Goal: Task Accomplishment & Management: Use online tool/utility

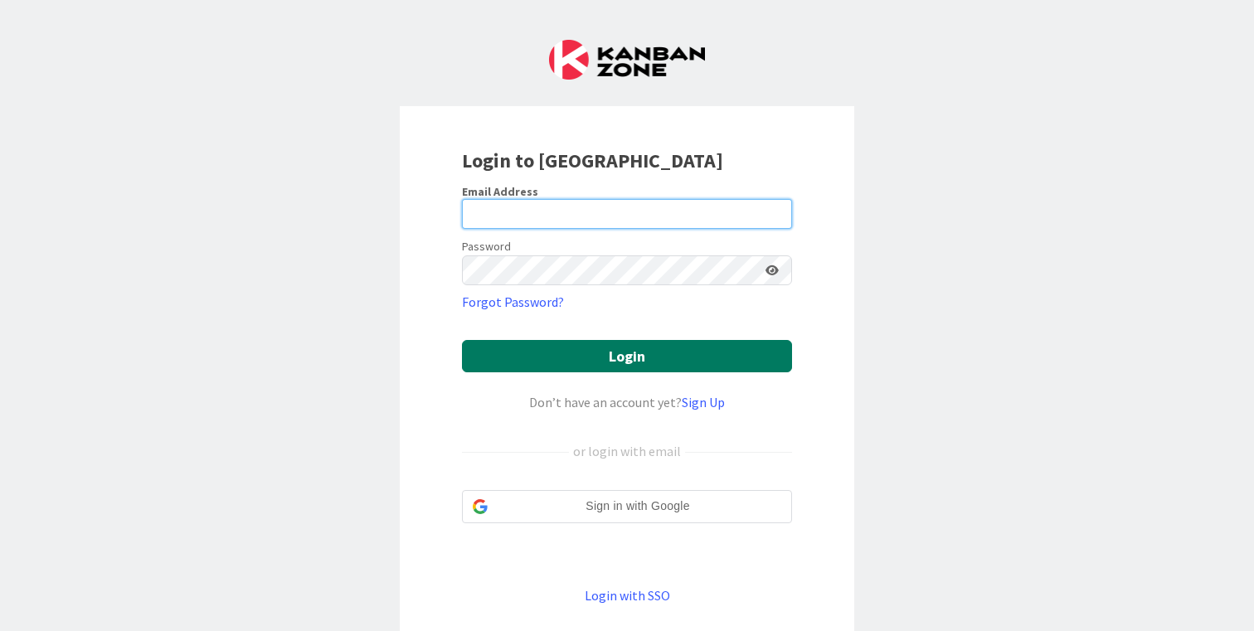
type input "[PERSON_NAME][EMAIL_ADDRESS][DOMAIN_NAME]"
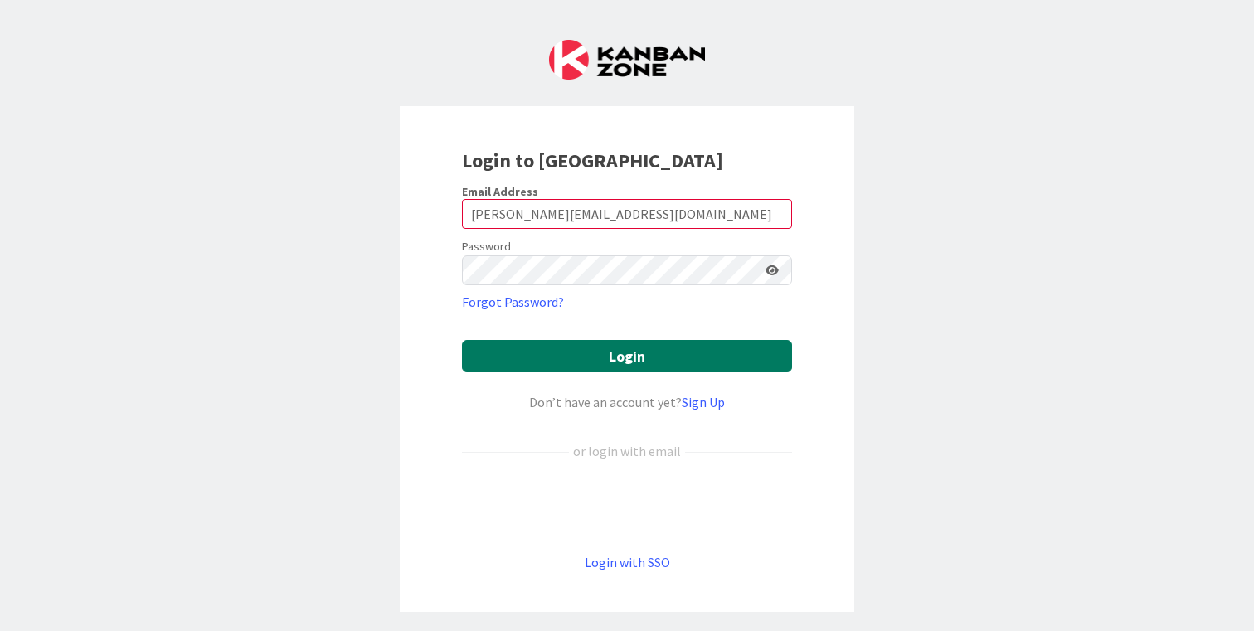
click at [645, 360] on button "Login" at bounding box center [627, 356] width 330 height 32
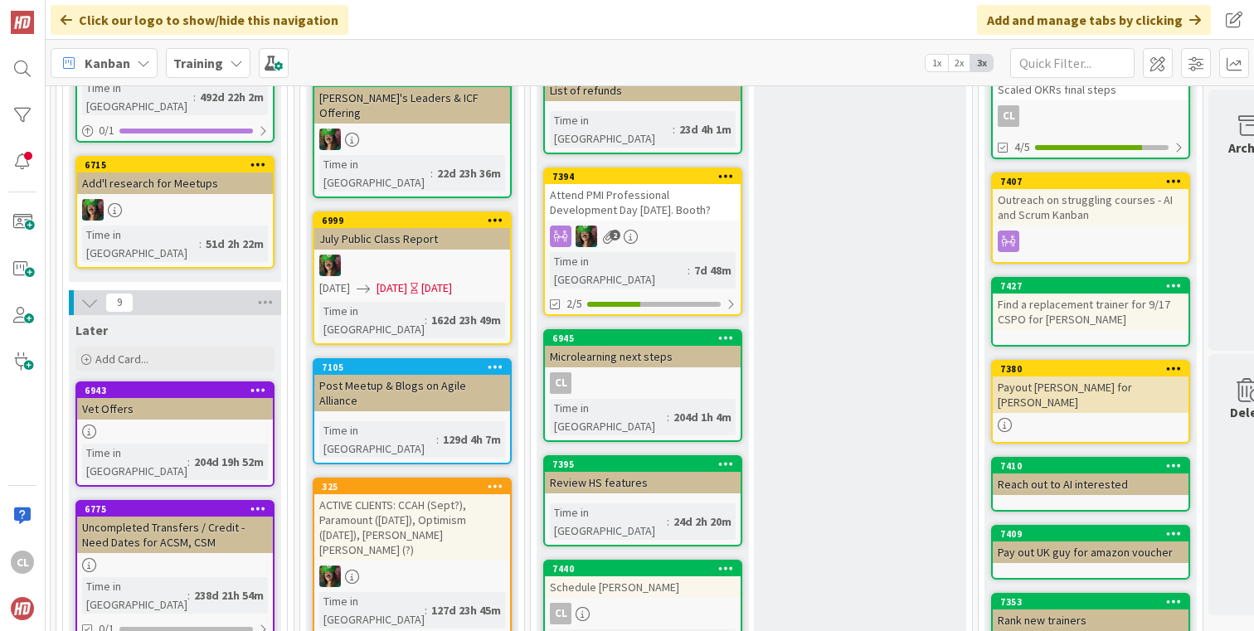
scroll to position [0, 674]
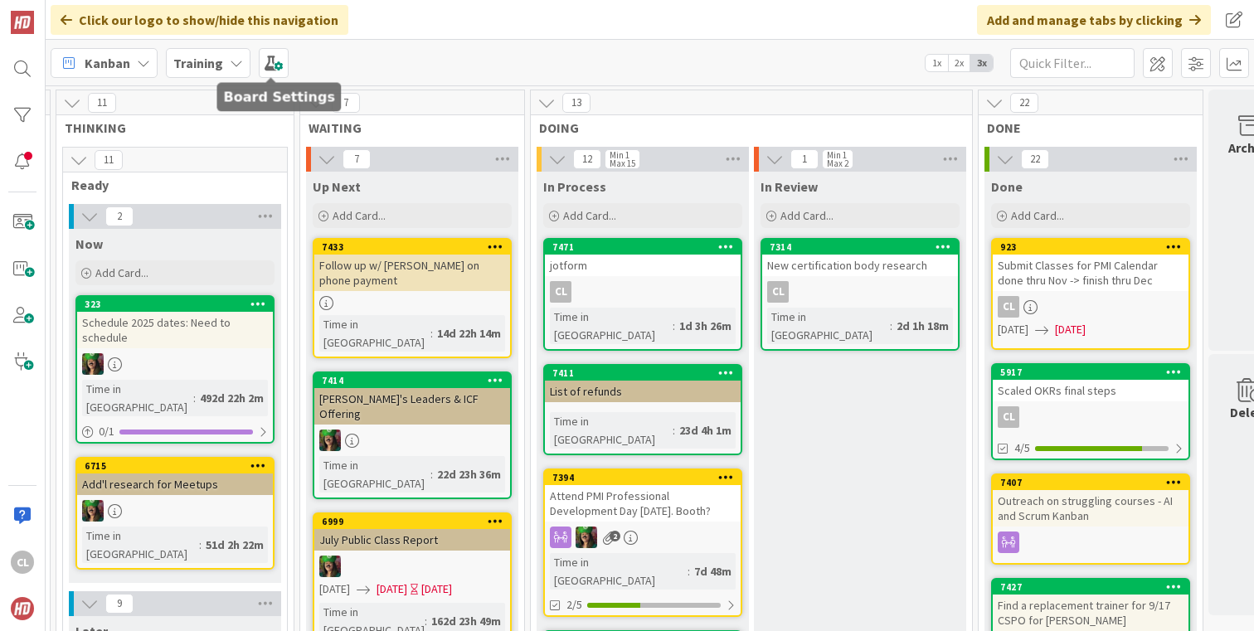
click at [204, 55] on b "Training" at bounding box center [198, 63] width 50 height 17
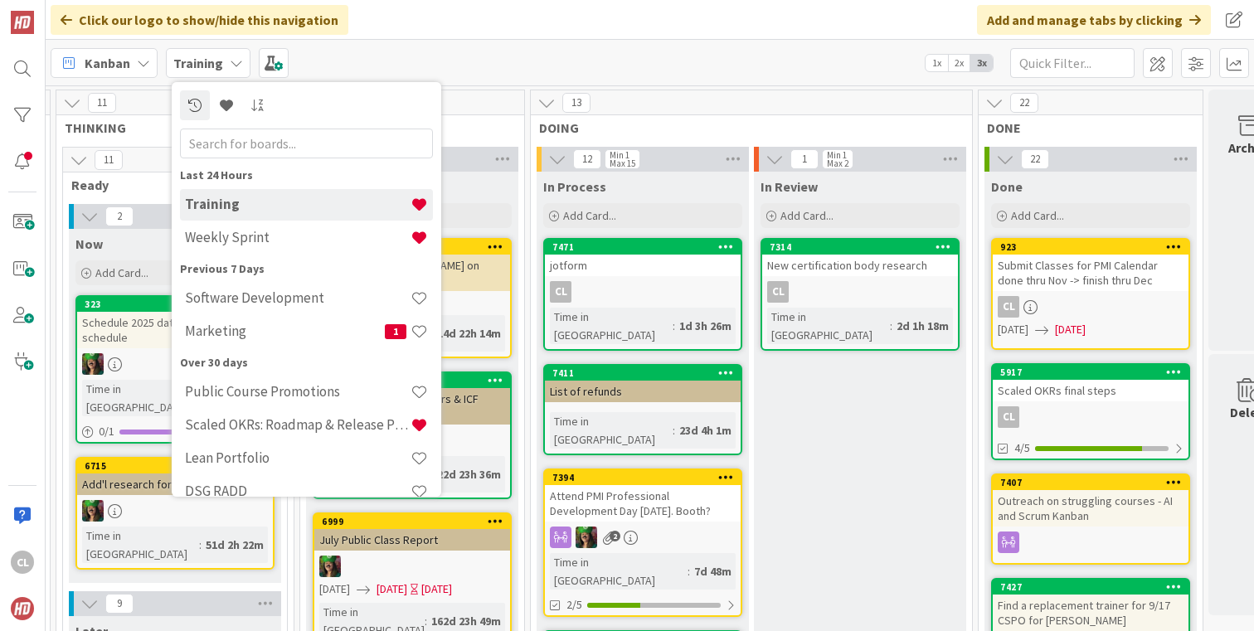
click at [250, 325] on h4 "Marketing" at bounding box center [285, 331] width 200 height 17
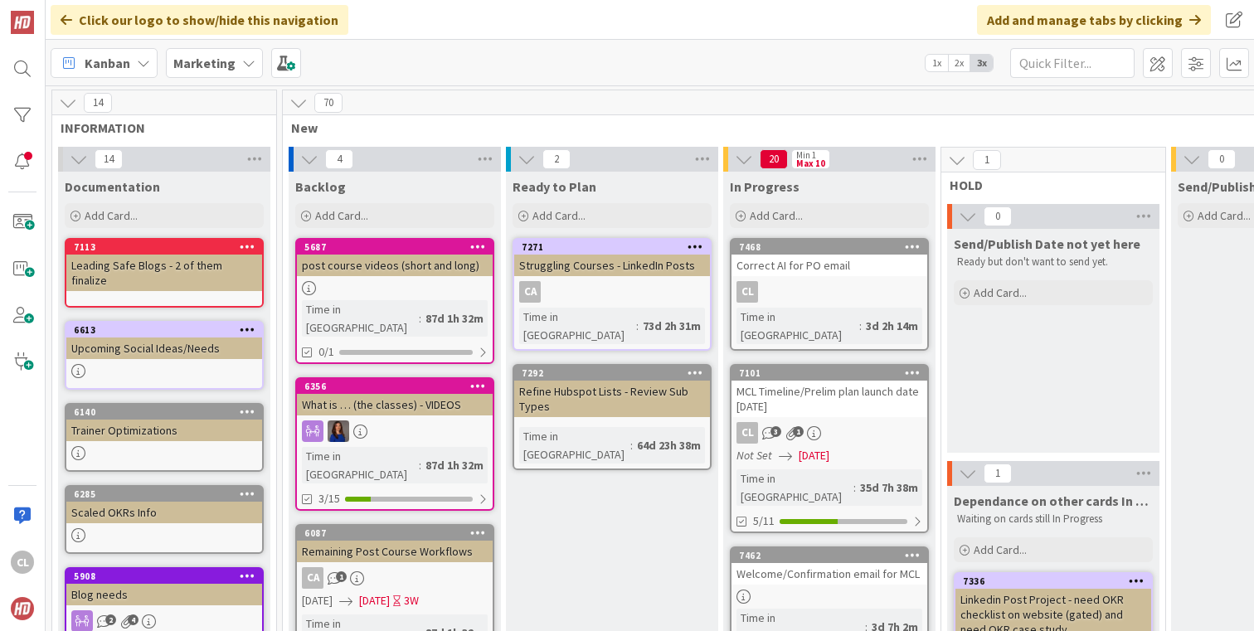
scroll to position [0, 236]
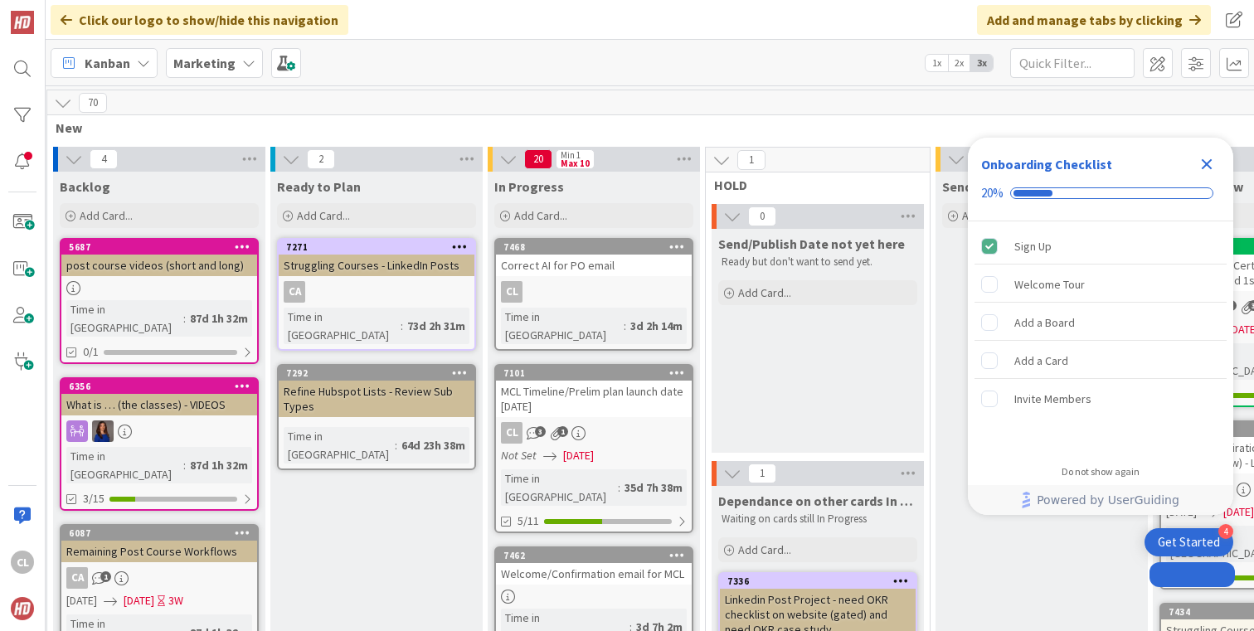
click at [579, 221] on div "Add Card..." at bounding box center [593, 215] width 199 height 25
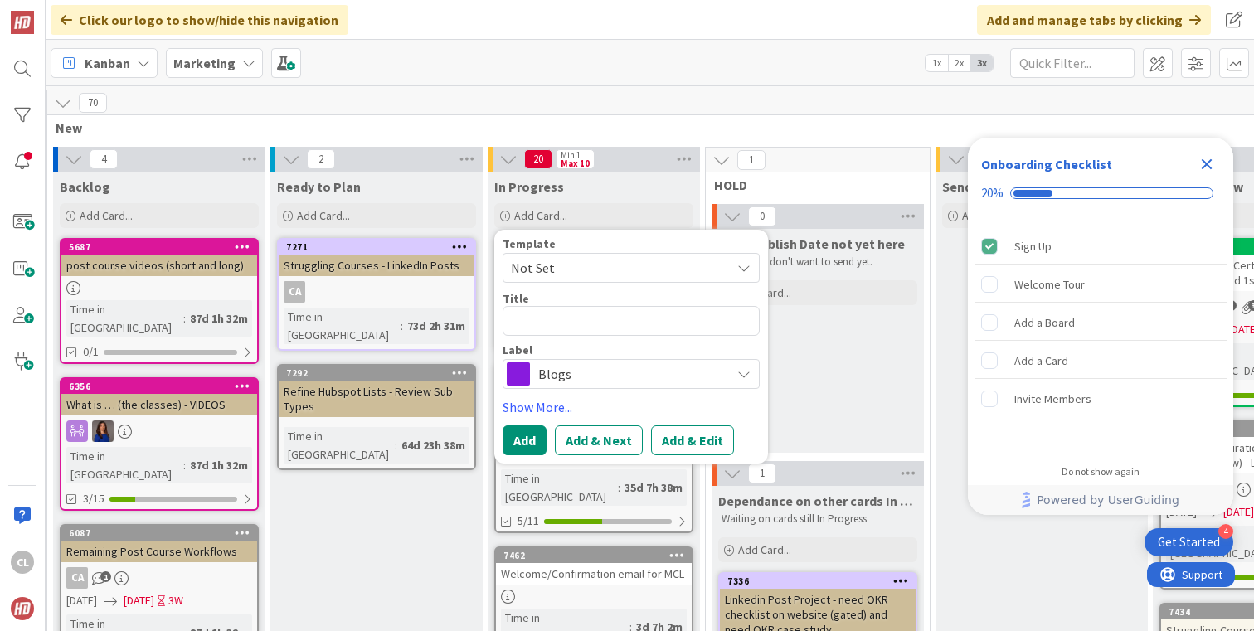
type textarea "x"
type textarea "A"
type textarea "x"
type textarea "Ad"
type textarea "x"
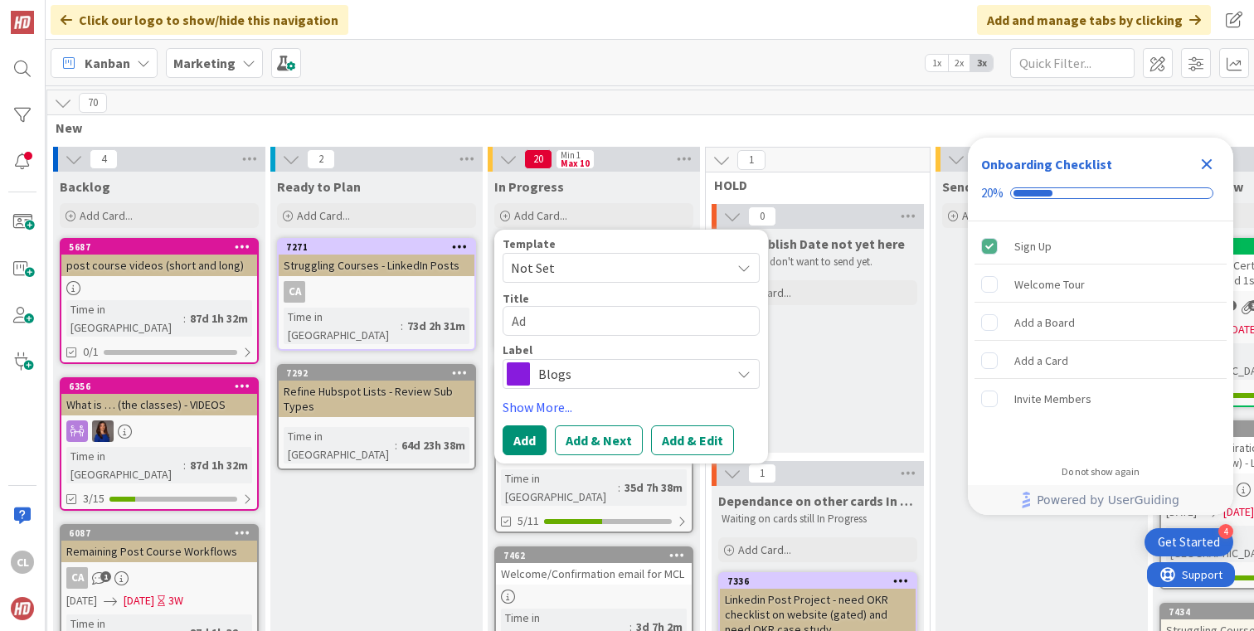
type textarea "Add"
type textarea "x"
type textarea "Add"
type textarea "x"
type textarea "Add br"
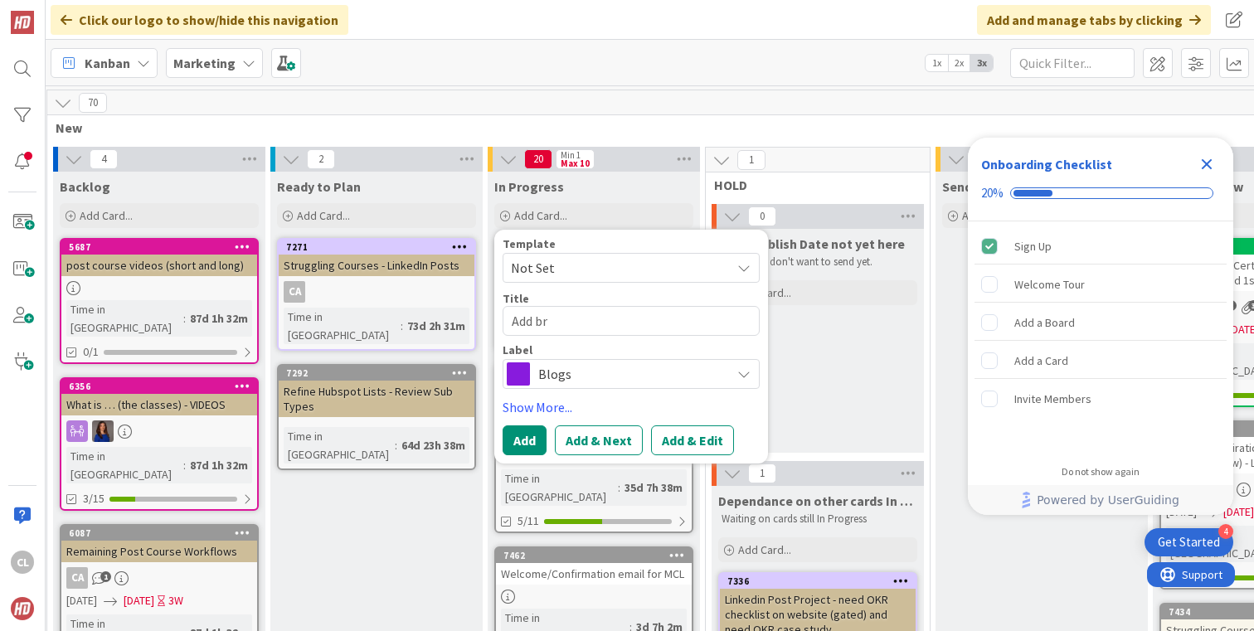
type textarea "x"
type textarea "Add bra"
type textarea "x"
type textarea "Add bran"
type textarea "x"
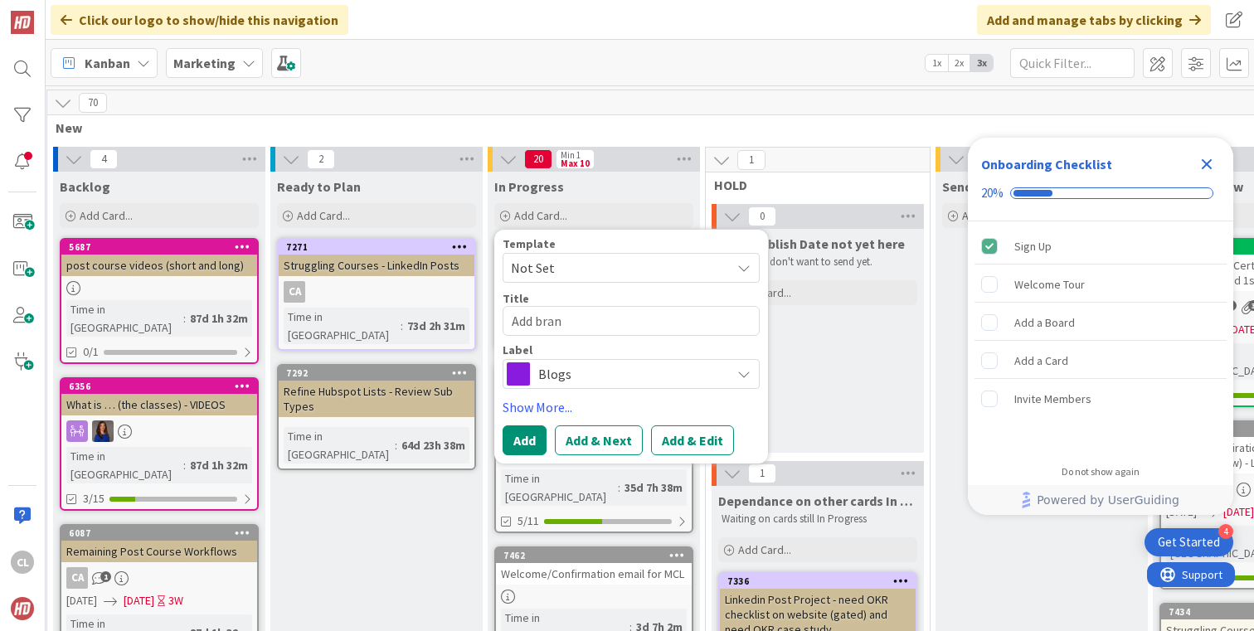
type textarea "Add brand"
type textarea "x"
type textarea "Add [PERSON_NAME]"
type textarea "x"
type textarea "Add brandin"
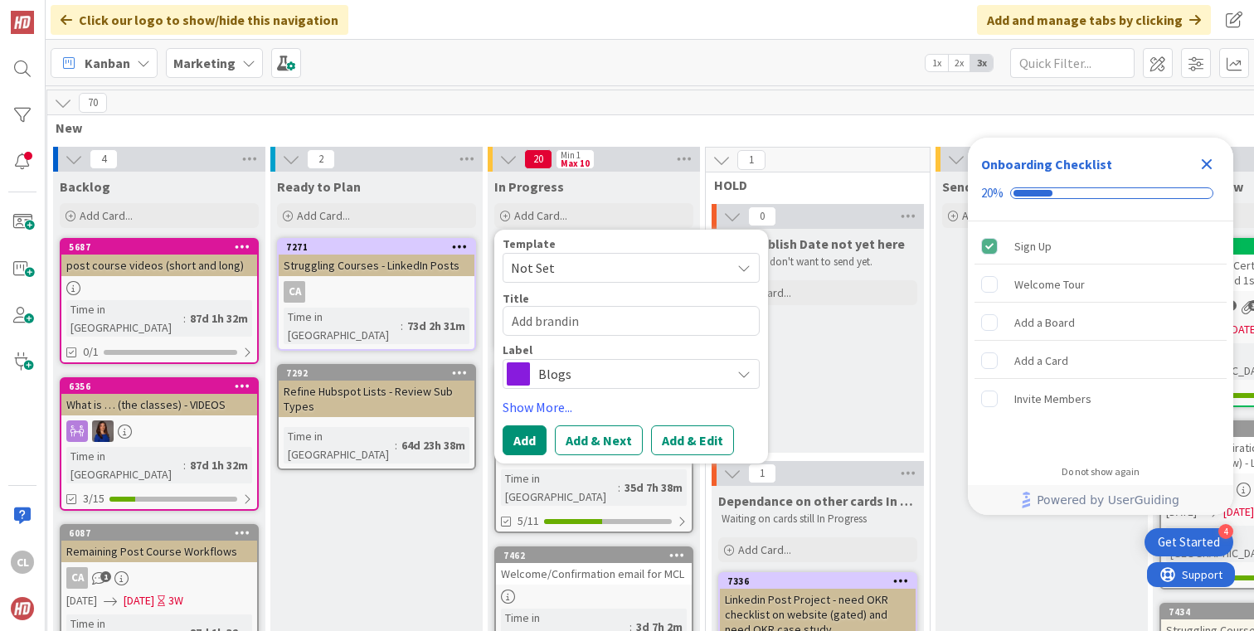
type textarea "x"
type textarea "Add branding"
type textarea "x"
type textarea "Add branding"
type textarea "x"
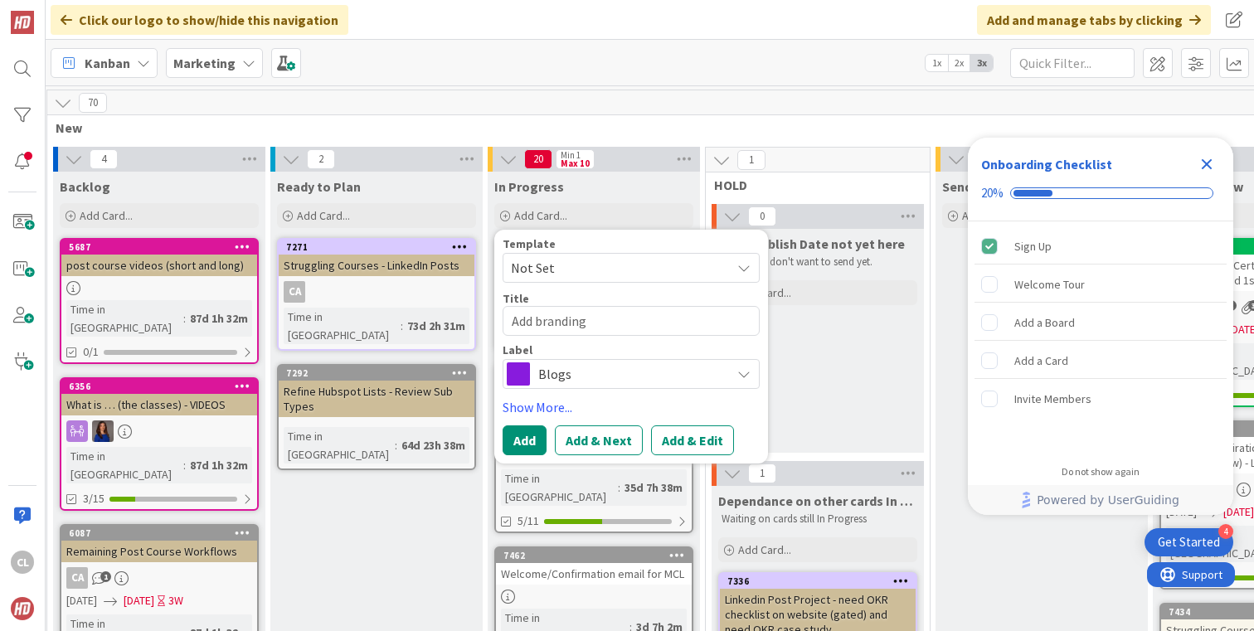
type textarea "Add branding t"
type textarea "x"
type textarea "Add branding to"
type textarea "x"
type textarea "Add branding to"
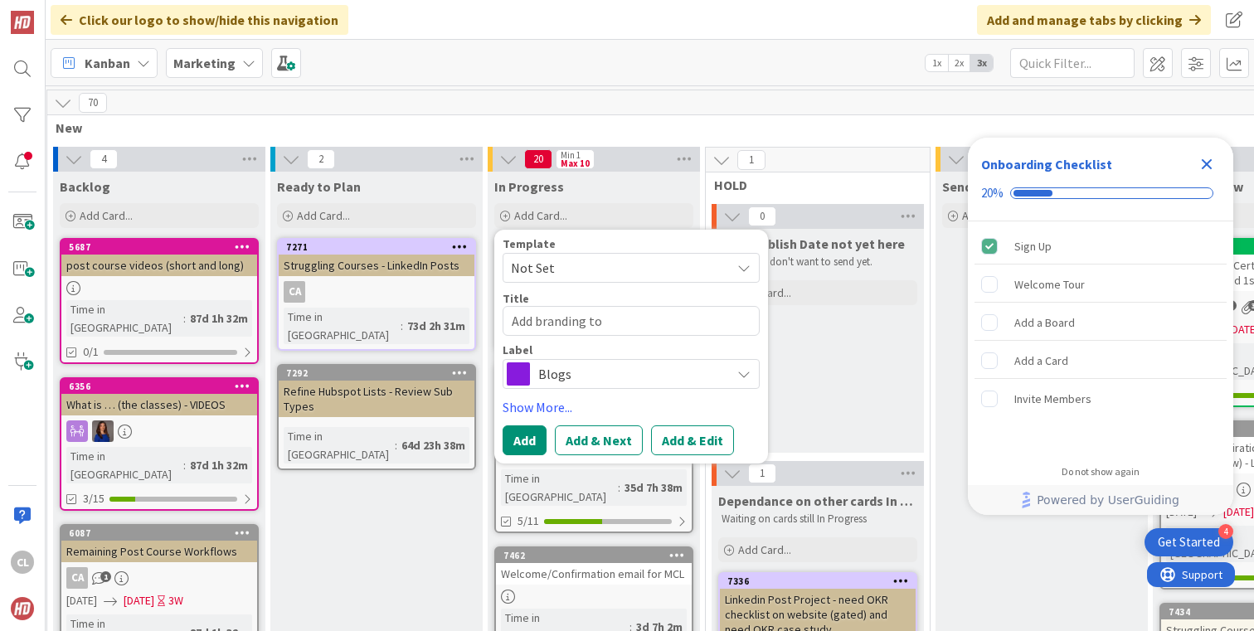
type textarea "x"
type textarea "Add branding to o"
type textarea "x"
type textarea "Add branding to our"
type textarea "x"
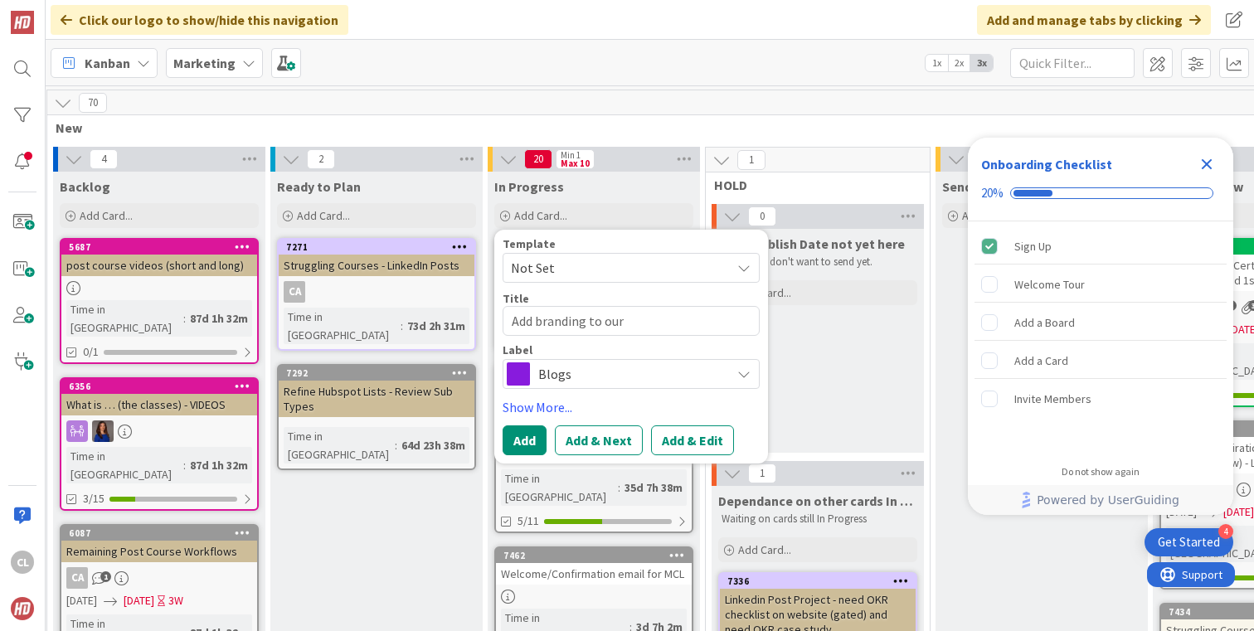
type textarea "Add branding to our"
type textarea "x"
type textarea "Add branding to our"
type textarea "x"
type textarea "Add branding to our"
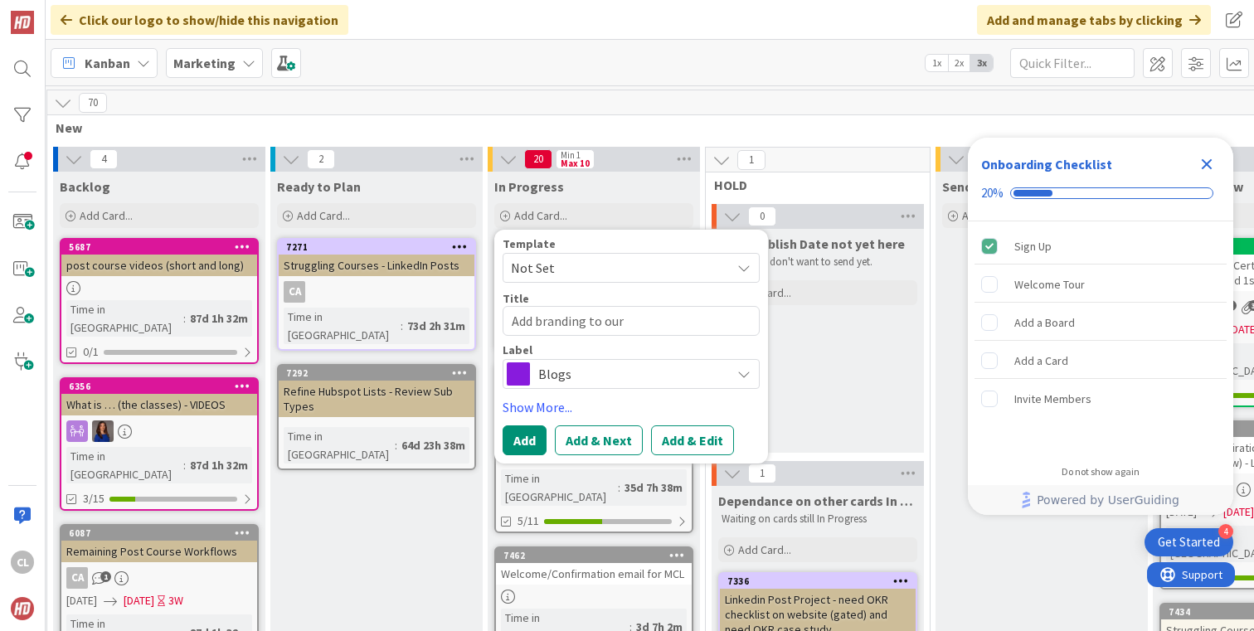
type textarea "x"
type textarea "Add branding to our OK"
type textarea "x"
type textarea "Add branding to our OKF"
type textarea "x"
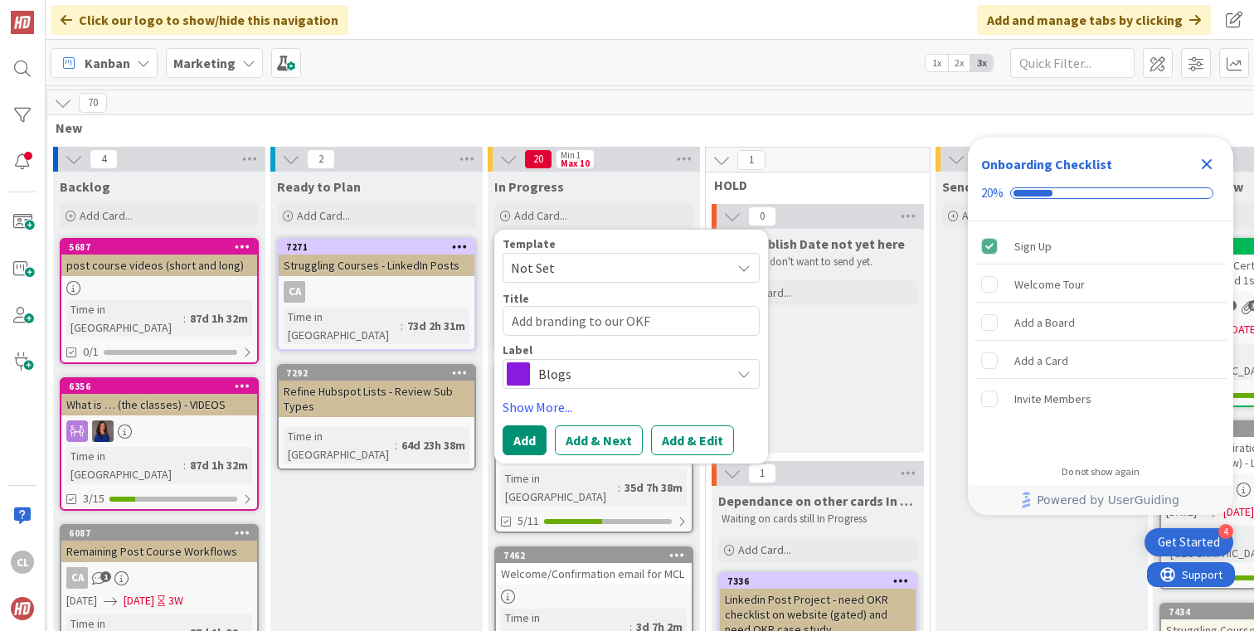
type textarea "Add branding to our OK"
type textarea "x"
type textarea "Add branding to our OKR"
type textarea "x"
type textarea "Add branding to our OKR"
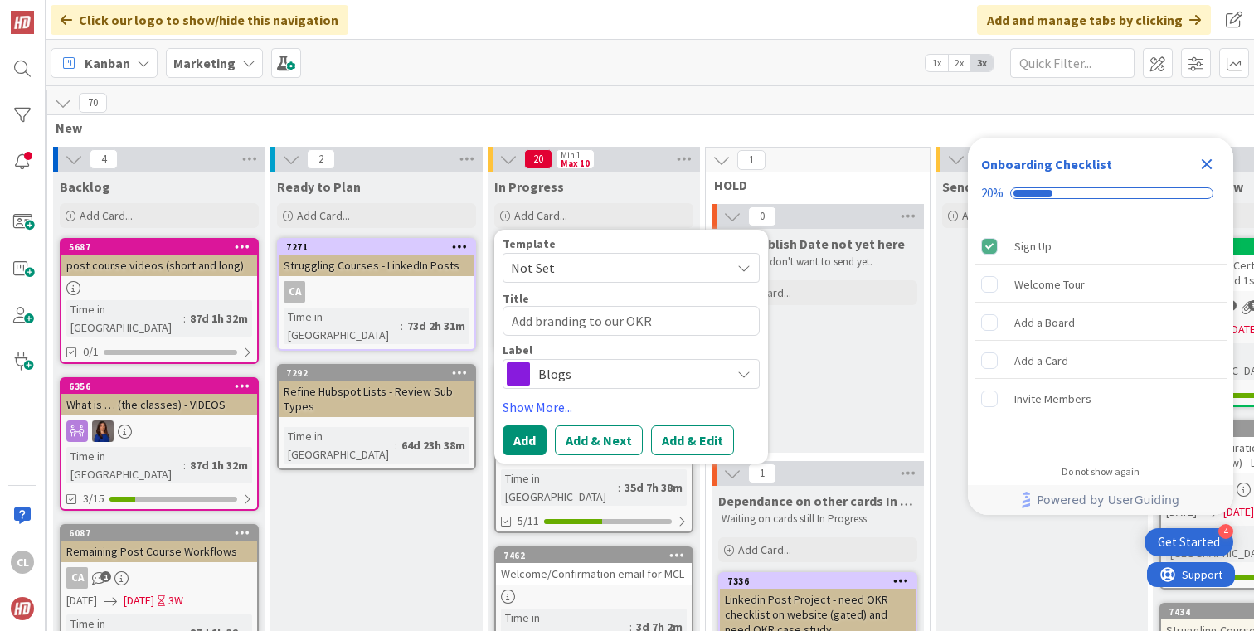
type textarea "x"
type textarea "Add branding to our OKR M"
type textarea "x"
type textarea "Add branding to our OKR MC"
type textarea "x"
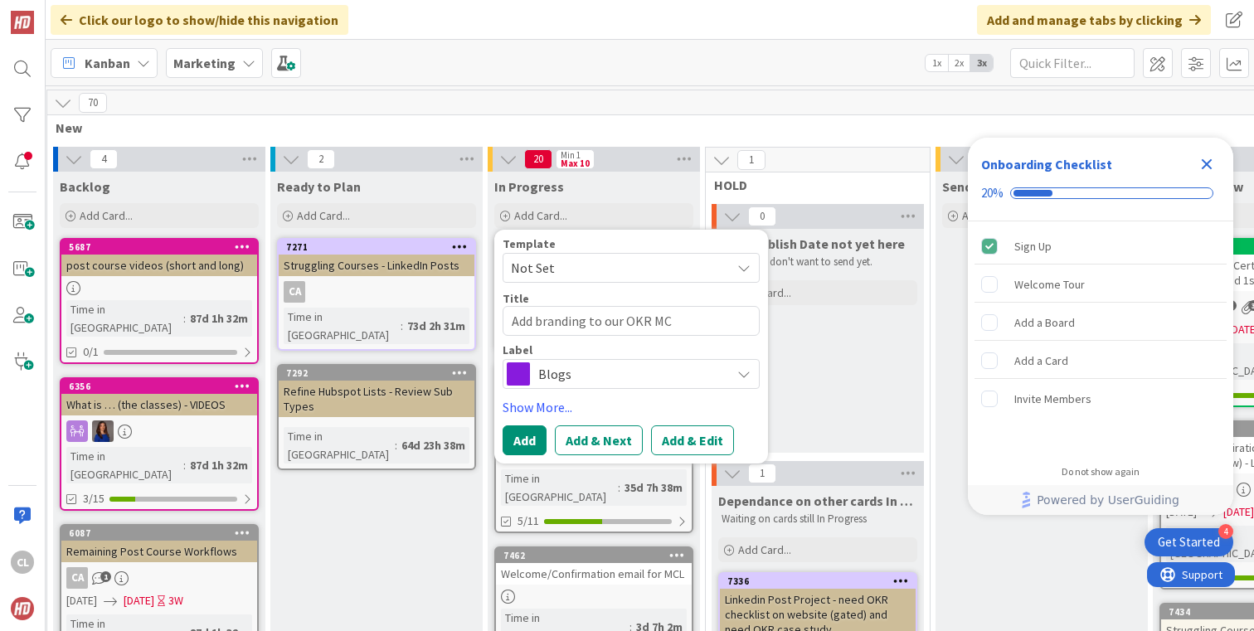
type textarea "Add branding to our OKR MCL"
type textarea "x"
type textarea "Add branding to our OKR MCL"
type textarea "x"
type textarea "Add branding to our OKR MCL m"
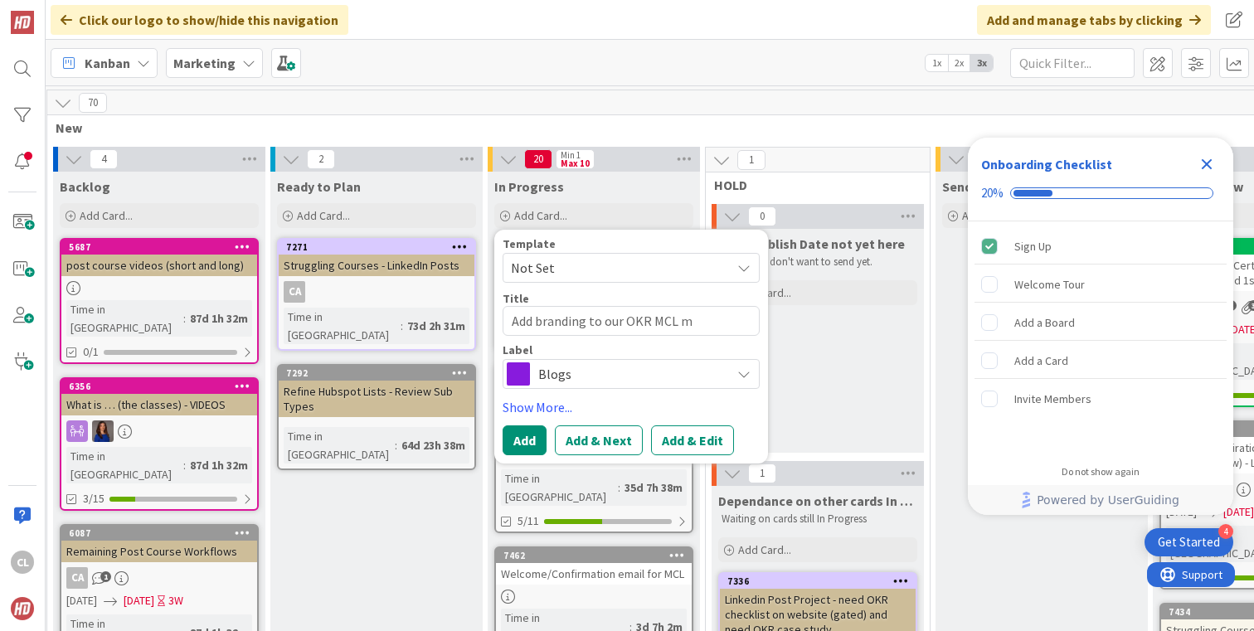
type textarea "x"
type textarea "Add branding to our OKR MCL ma"
type textarea "x"
type textarea "Add branding to our OKR MCL mat"
type textarea "x"
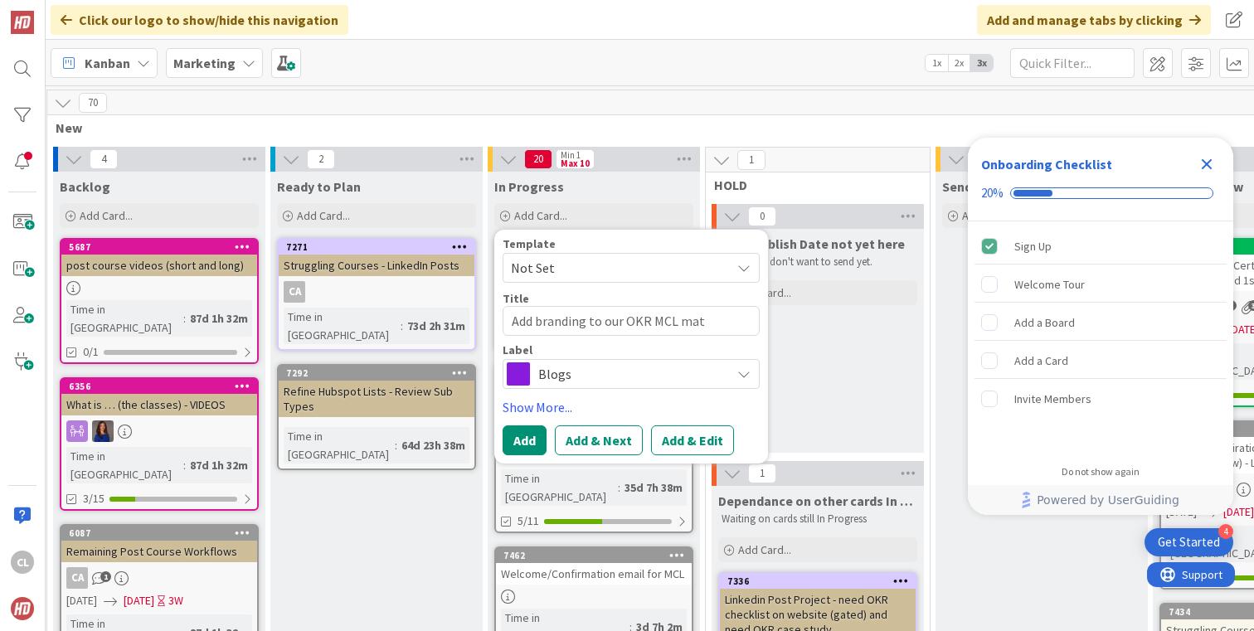
type textarea "Add branding to our OKR MCL mate"
type textarea "x"
type textarea "Add branding to our OKR MCL materi"
type textarea "x"
type textarea "Add branding to our OKR MCL materia"
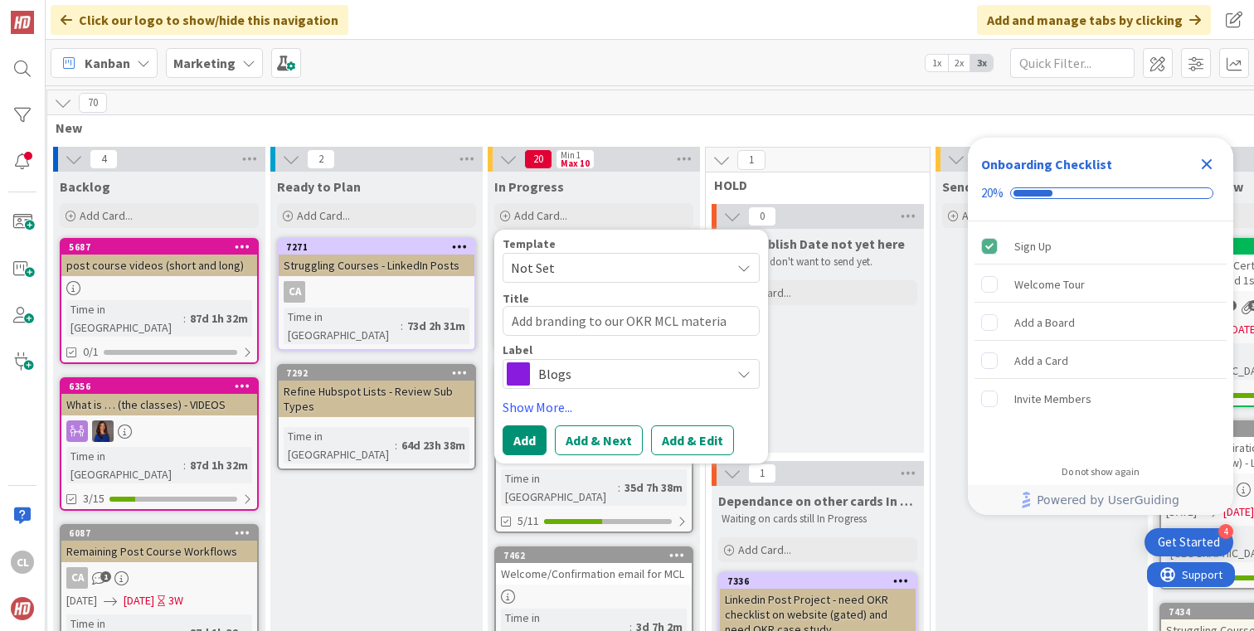
type textarea "x"
type textarea "Add branding to our OKR MCL materials"
type textarea "x"
type textarea "Add branding to our OKR MCL materials"
click at [661, 383] on span "Blogs" at bounding box center [630, 373] width 184 height 23
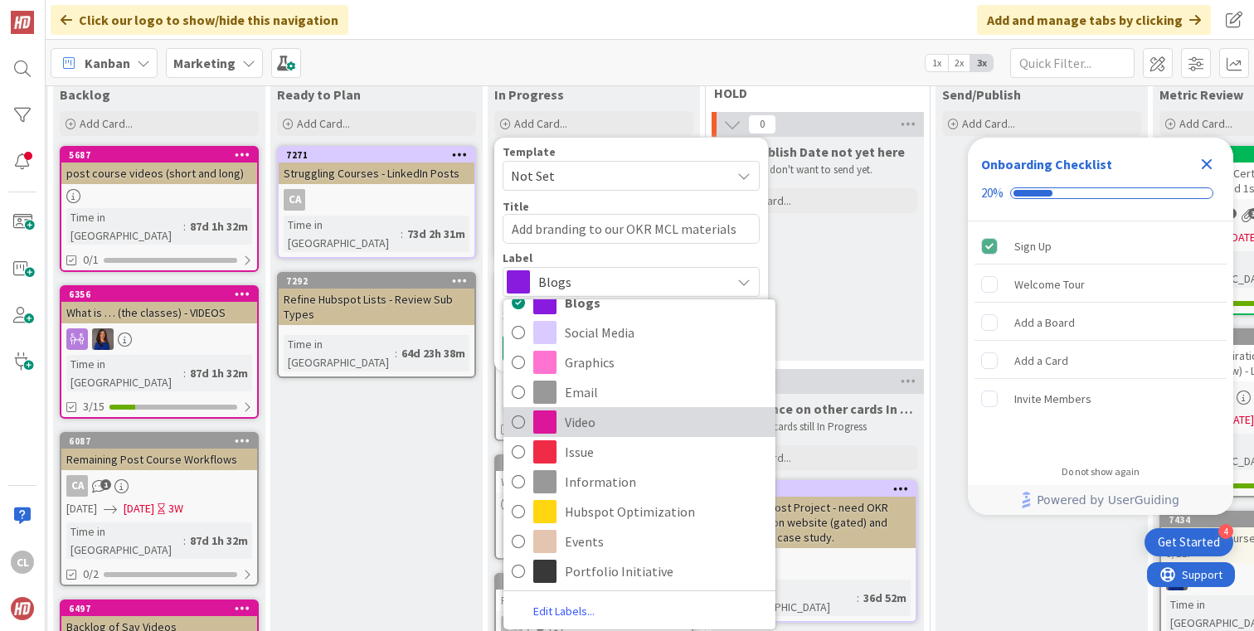
scroll to position [94, 236]
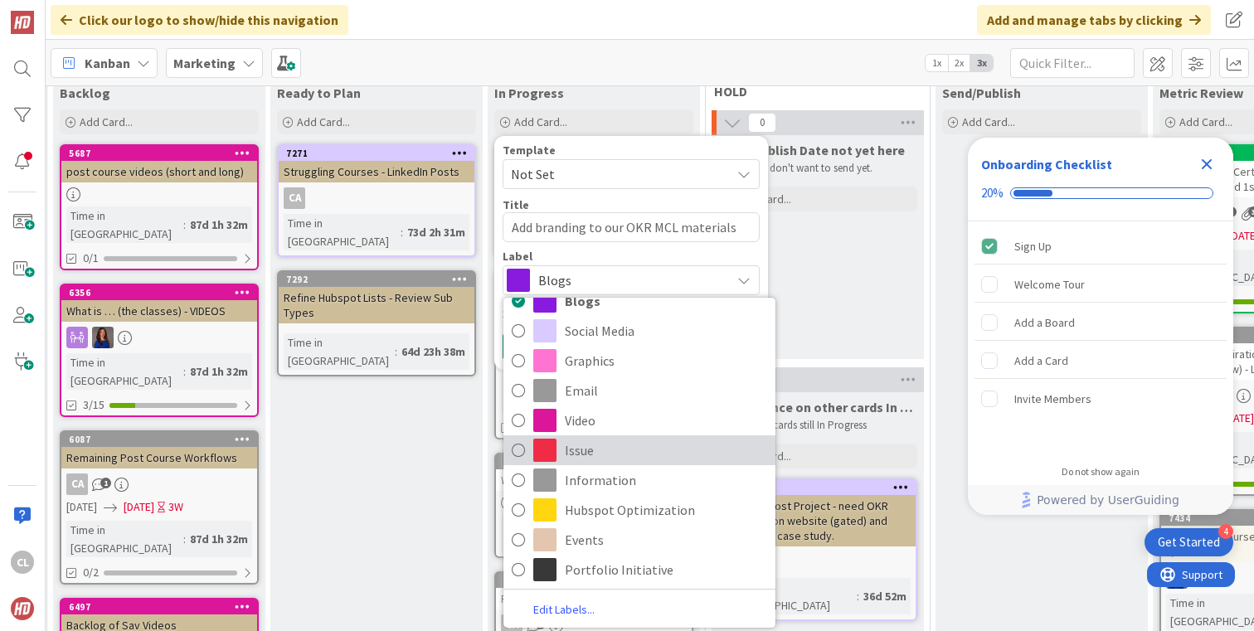
click at [629, 458] on span "Issue" at bounding box center [666, 450] width 202 height 25
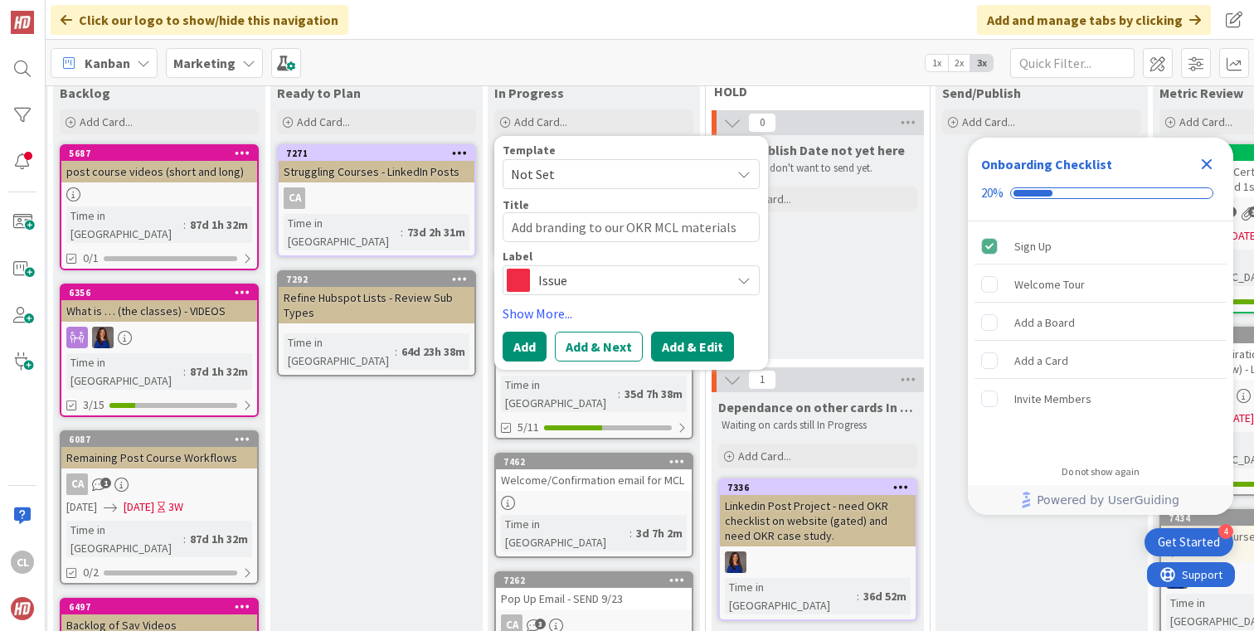
click at [668, 343] on button "Add & Edit" at bounding box center [692, 347] width 83 height 30
type textarea "x"
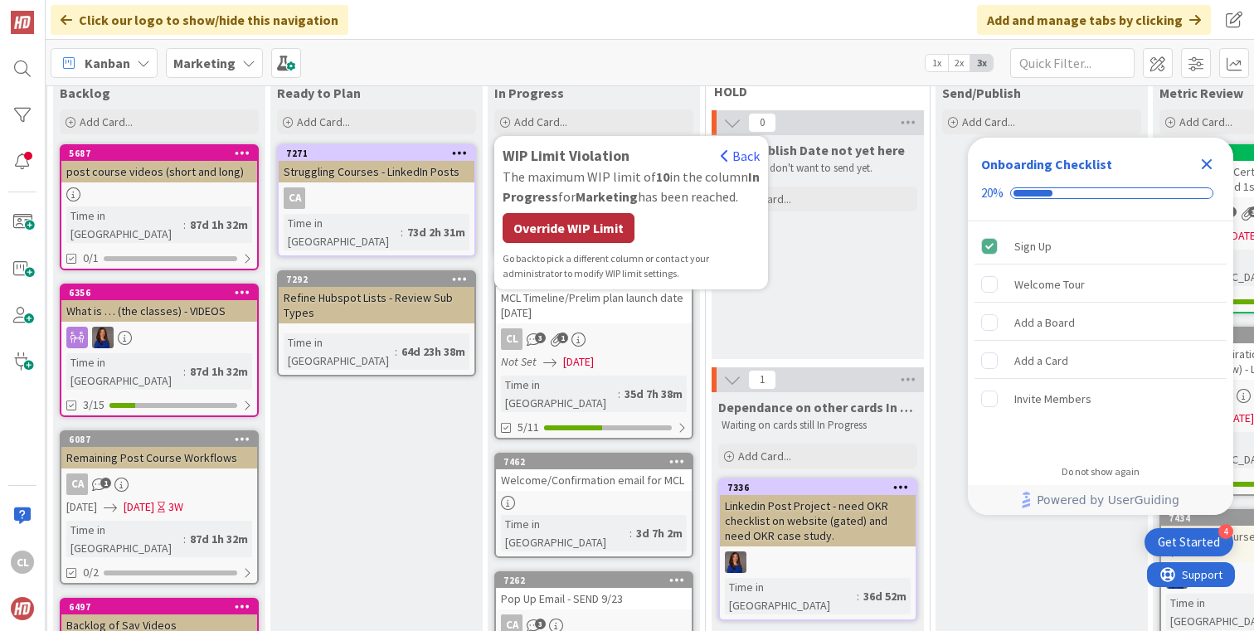
click at [603, 231] on div "Override WIP Limit" at bounding box center [569, 228] width 132 height 30
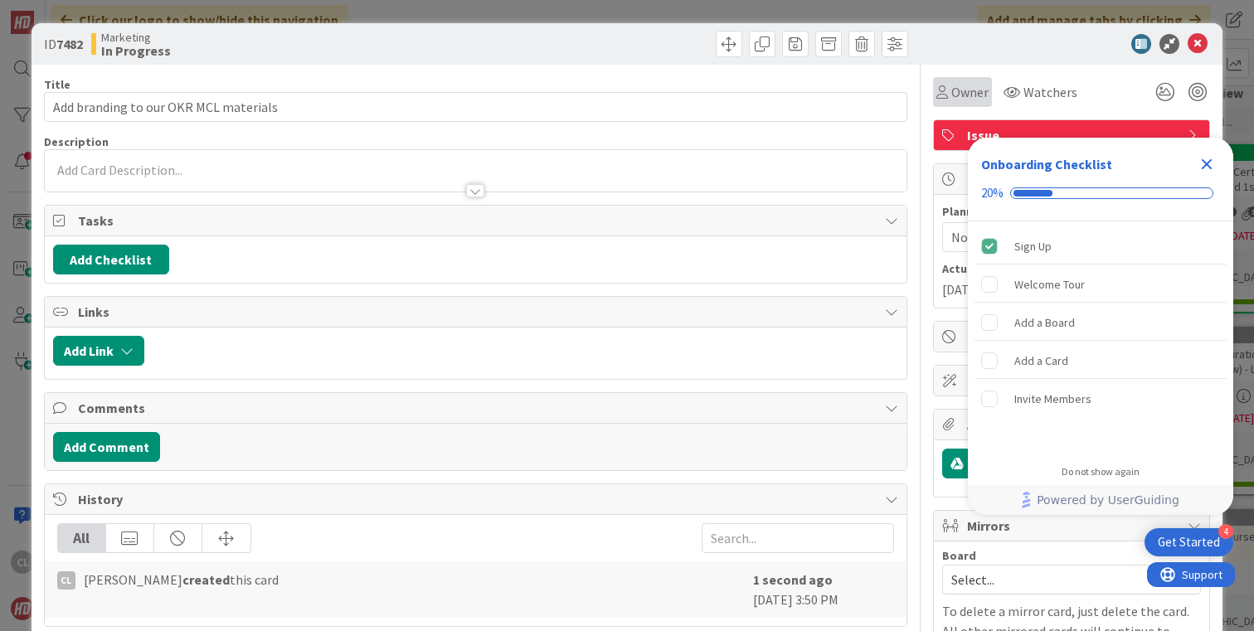
click at [958, 95] on span "Owner" at bounding box center [969, 92] width 37 height 20
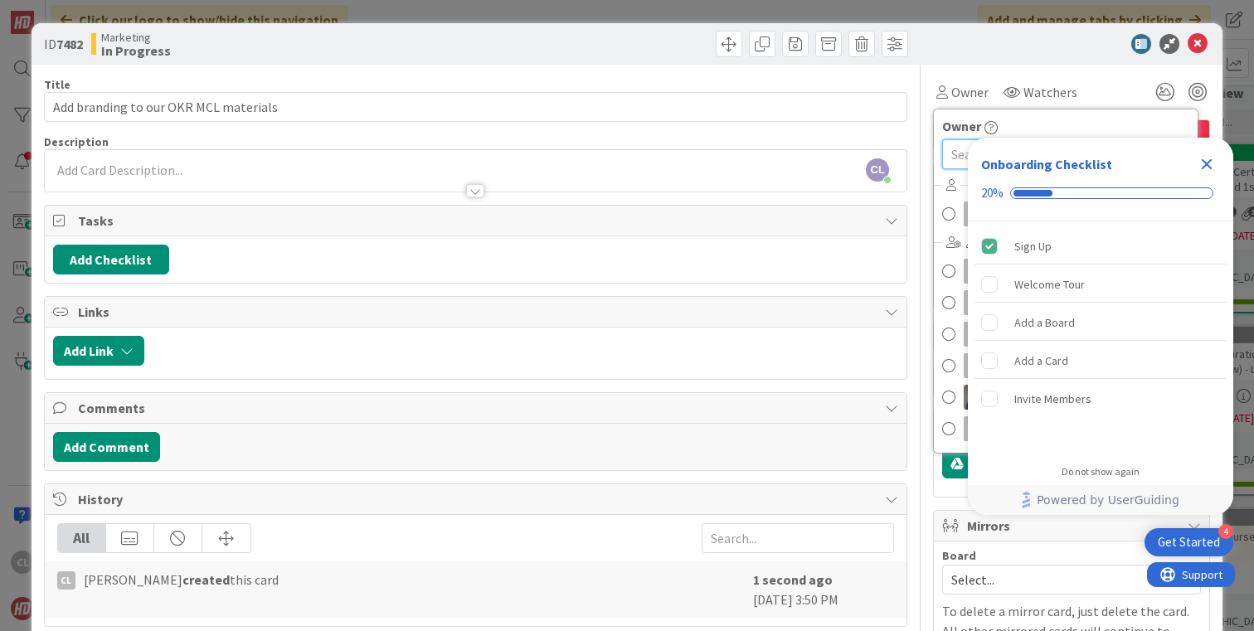
click at [955, 146] on input "text" at bounding box center [1065, 154] width 247 height 30
type input "brit"
click at [945, 224] on span at bounding box center [948, 227] width 13 height 25
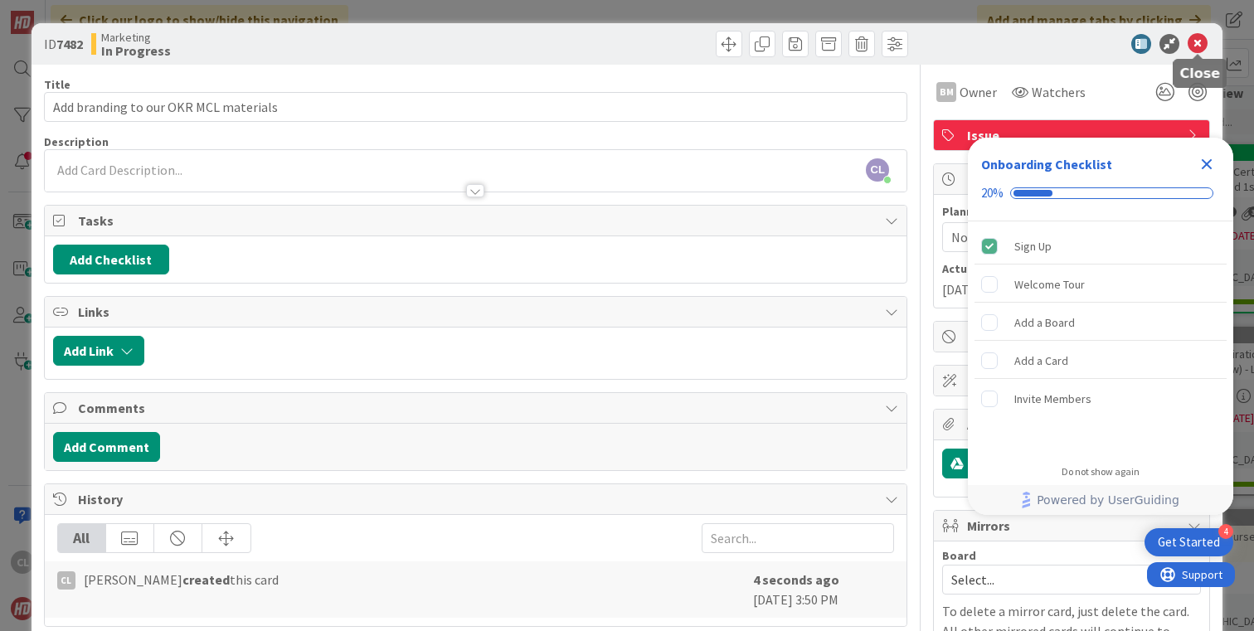
click at [1203, 49] on icon at bounding box center [1198, 44] width 20 height 20
